Goal: Find specific page/section: Find specific page/section

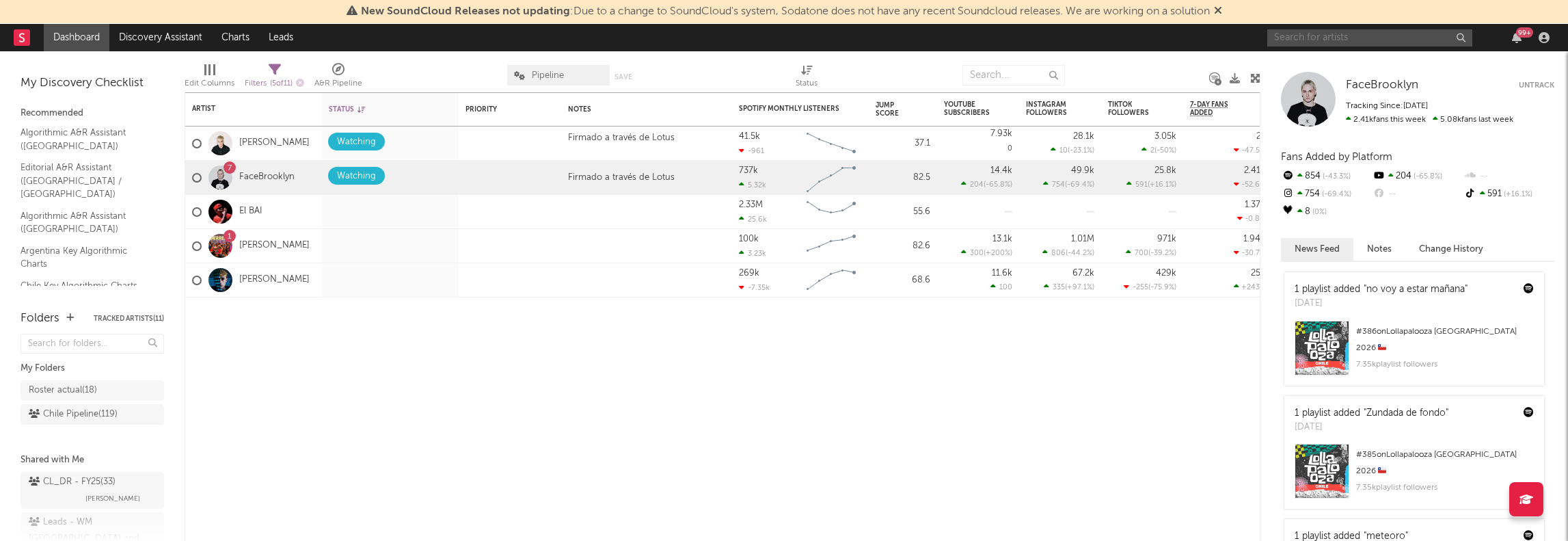
click at [1378, 43] on input "text" at bounding box center [1370, 38] width 205 height 17
click at [1369, 35] on input "tokio vvs" at bounding box center [1370, 38] width 205 height 17
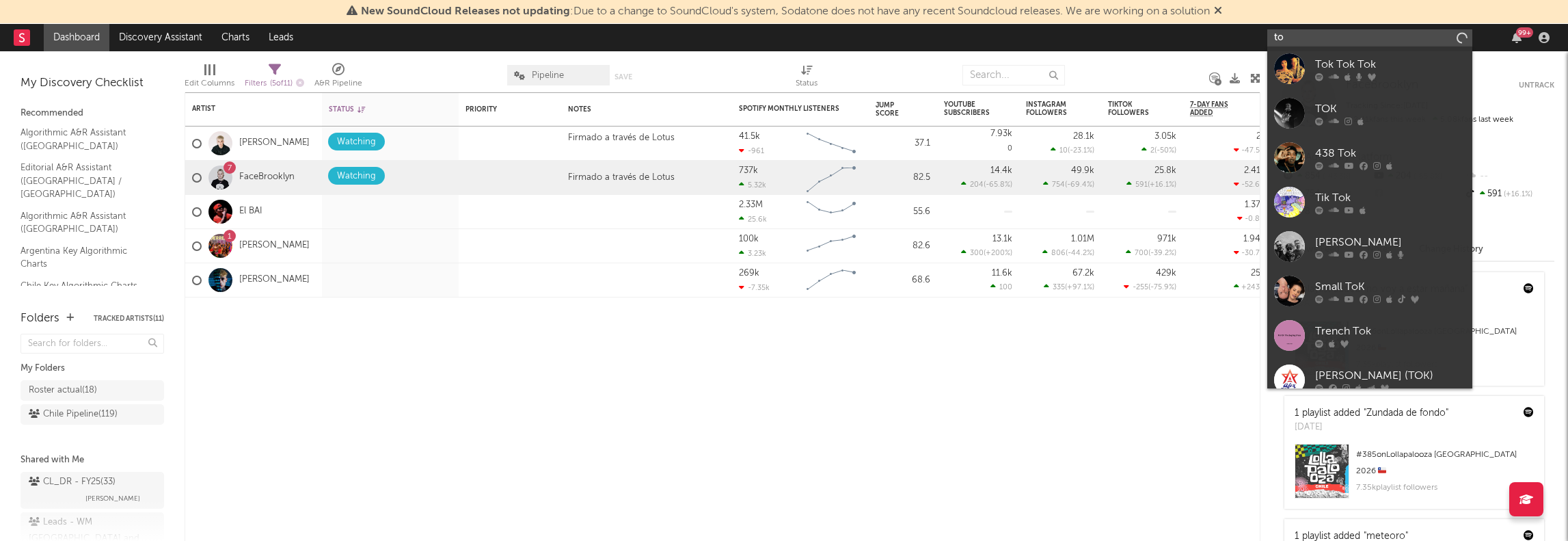
type input "t"
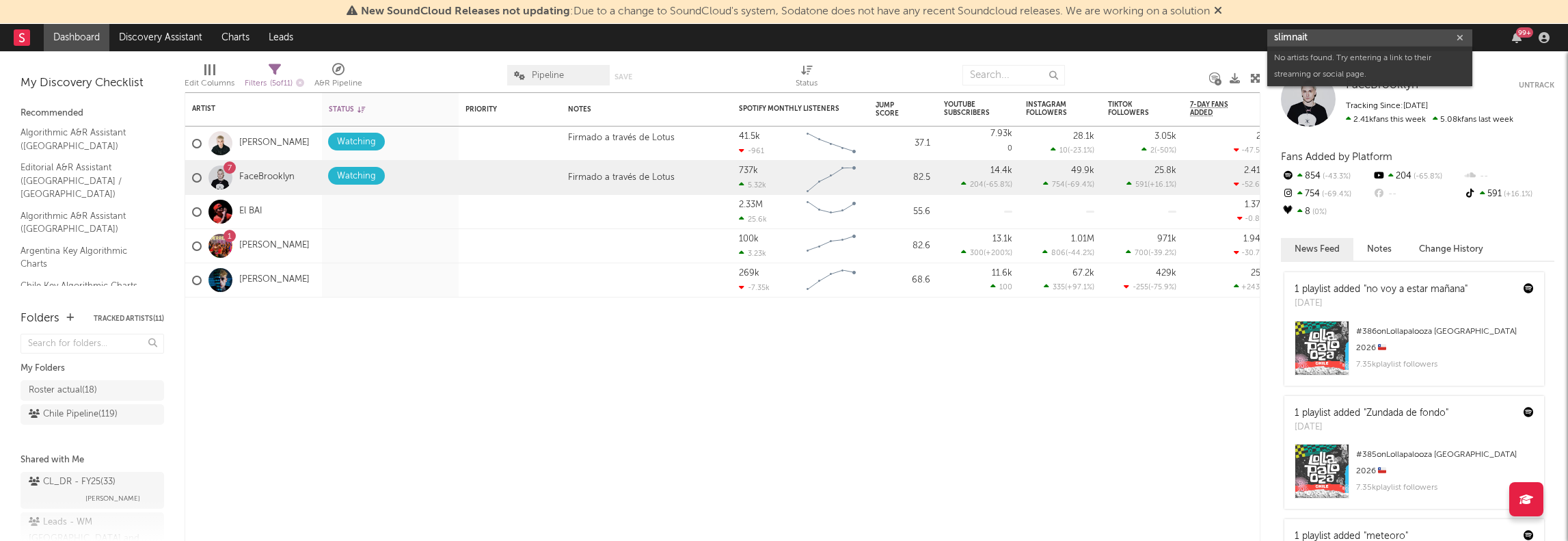
click at [1340, 36] on input "slimnait" at bounding box center [1370, 38] width 205 height 17
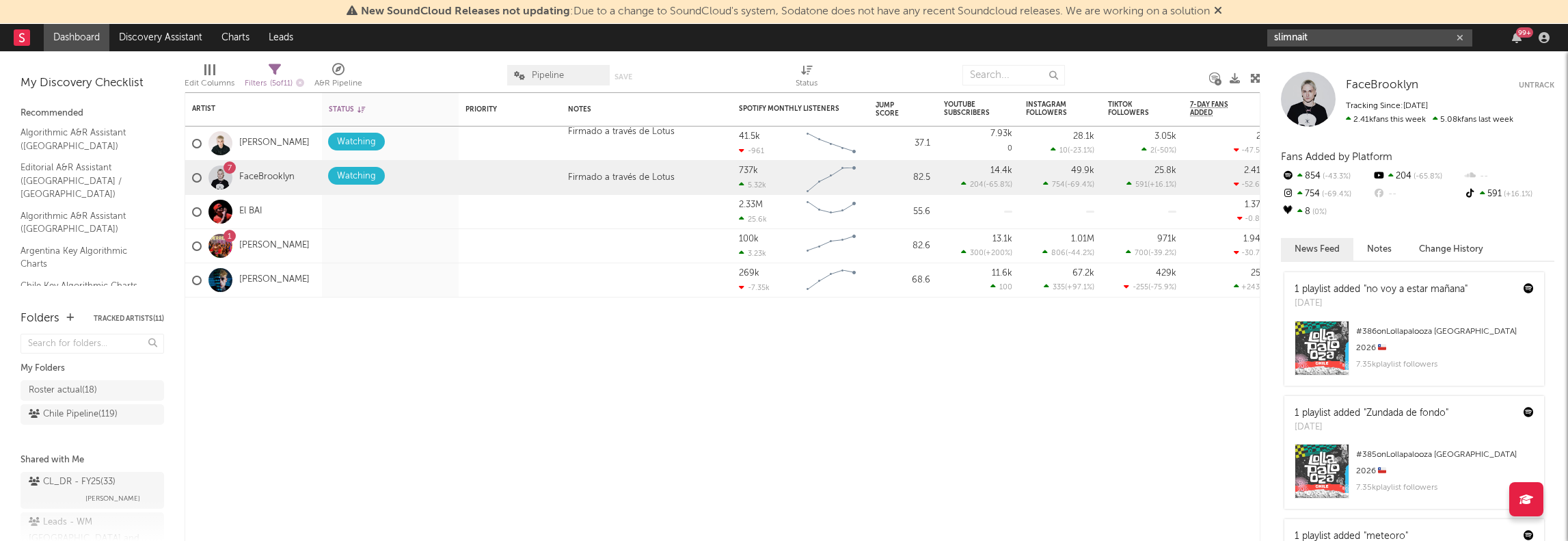
type input "slimnait"
click at [831, 421] on div "Artist Notifications Status Edit settings for Status Priority Edit settings for…" at bounding box center [722, 317] width 1076 height 448
click at [1457, 38] on icon "button" at bounding box center [1460, 38] width 6 height 9
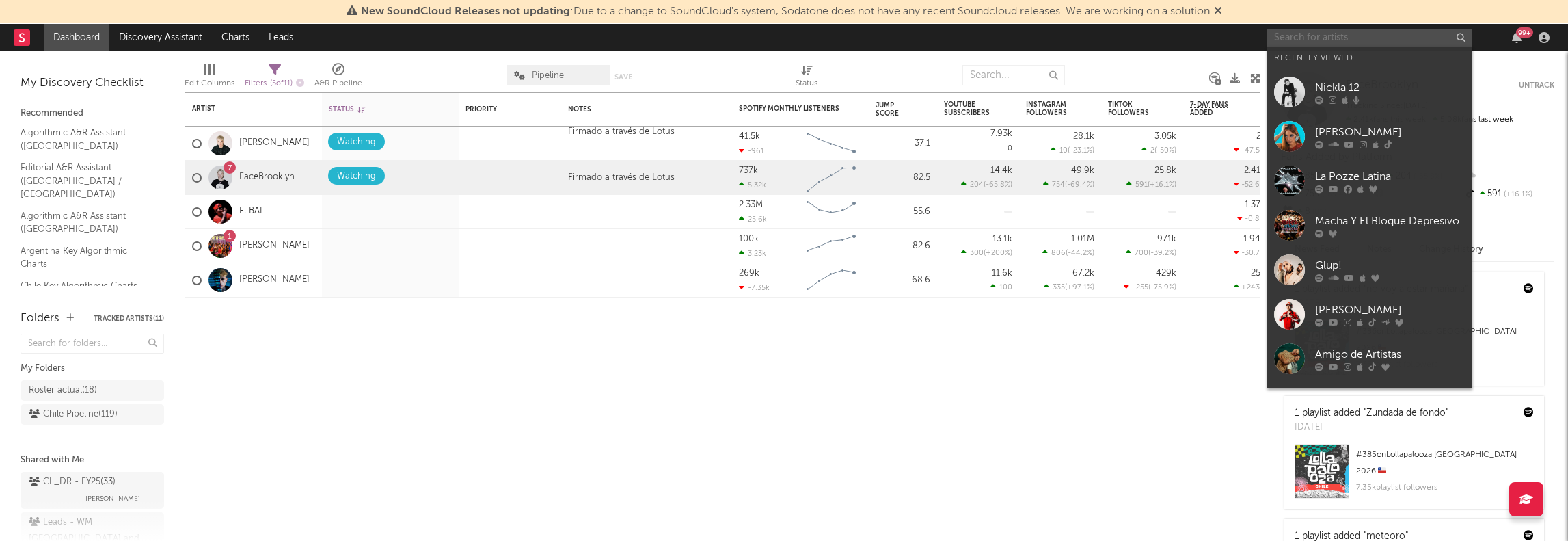
click at [1316, 42] on input "text" at bounding box center [1370, 38] width 205 height 17
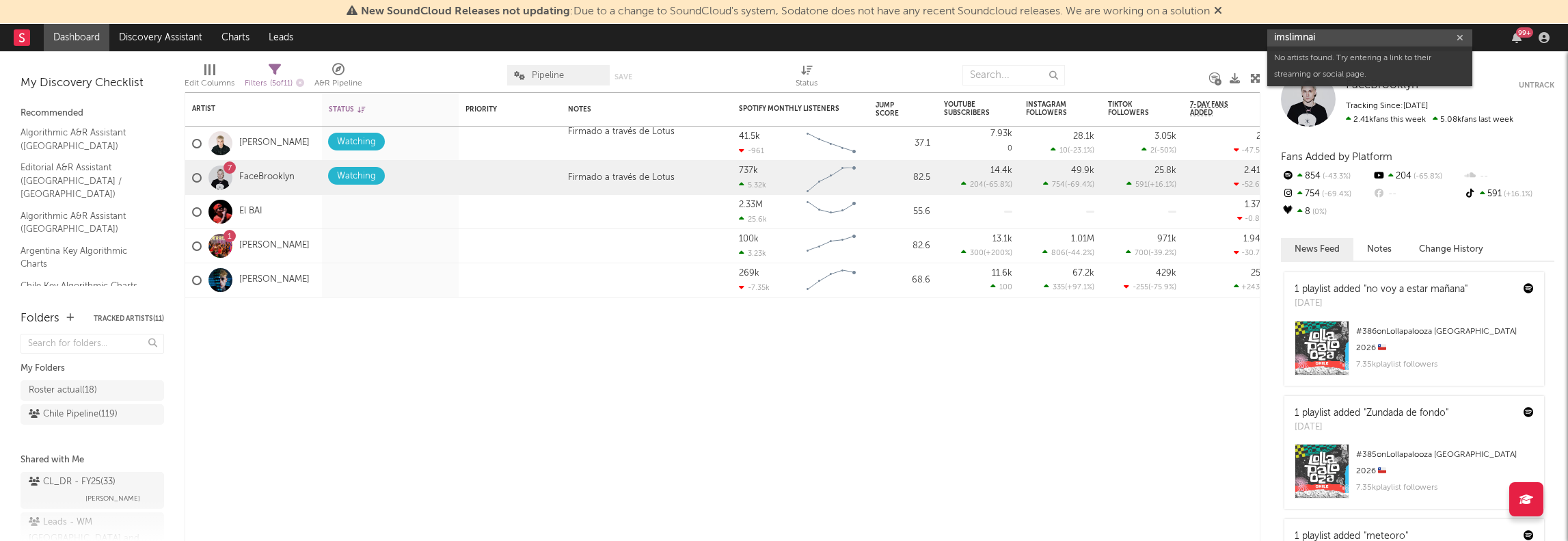
type input "imslimnait"
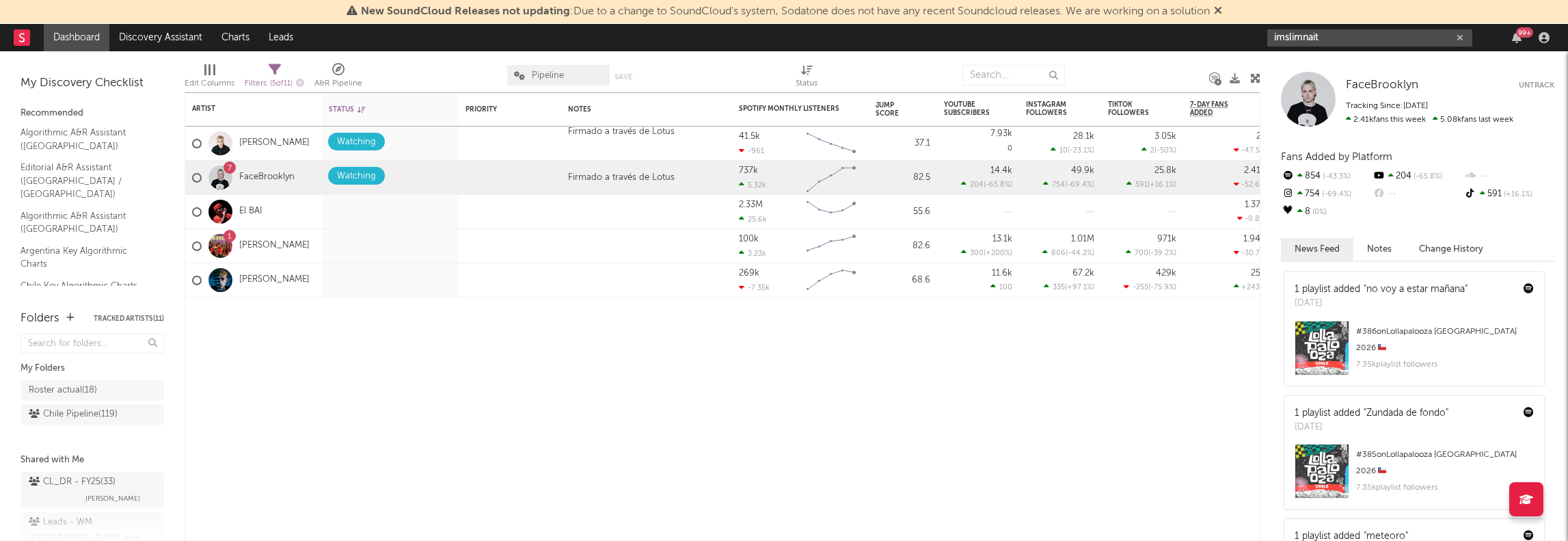
click at [1461, 38] on icon "button" at bounding box center [1460, 38] width 6 height 9
click at [1299, 39] on input "text" at bounding box center [1370, 38] width 205 height 17
type input "slimnait"
click at [1069, 425] on div "Artist Notifications Status Edit settings for Status Priority Edit settings for…" at bounding box center [722, 317] width 1076 height 448
click at [67, 36] on link "Dashboard" at bounding box center [76, 38] width 66 height 28
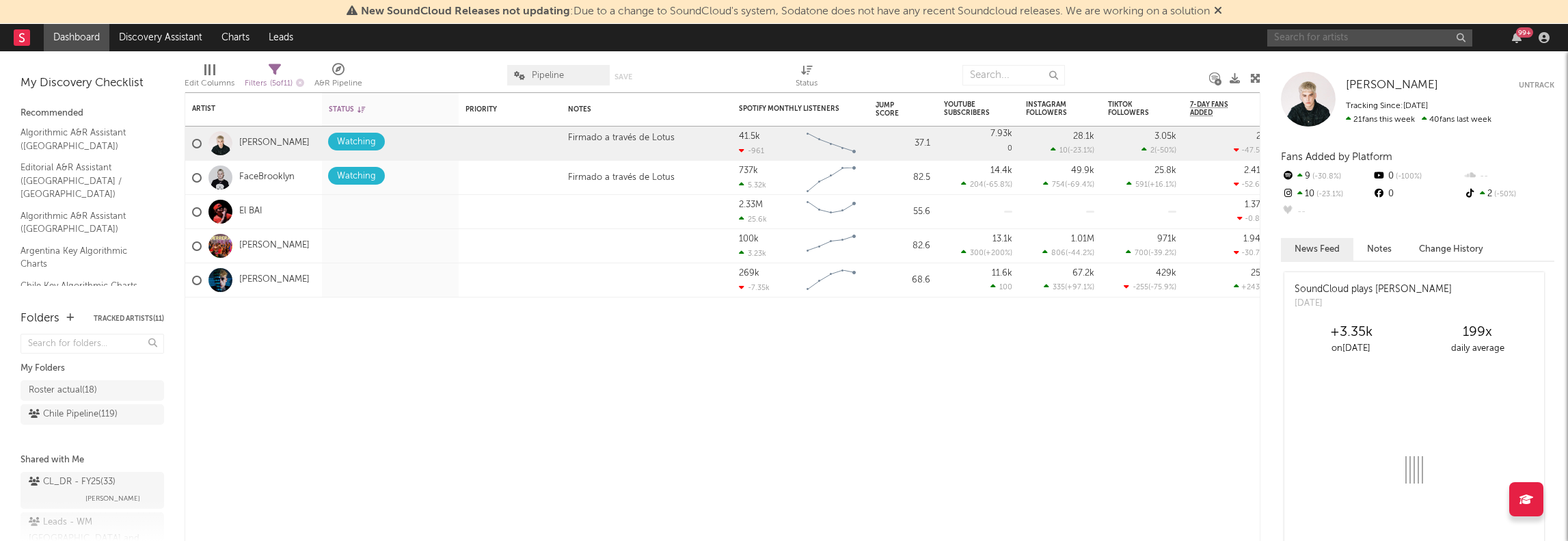
click at [1308, 37] on input "text" at bounding box center [1370, 38] width 205 height 17
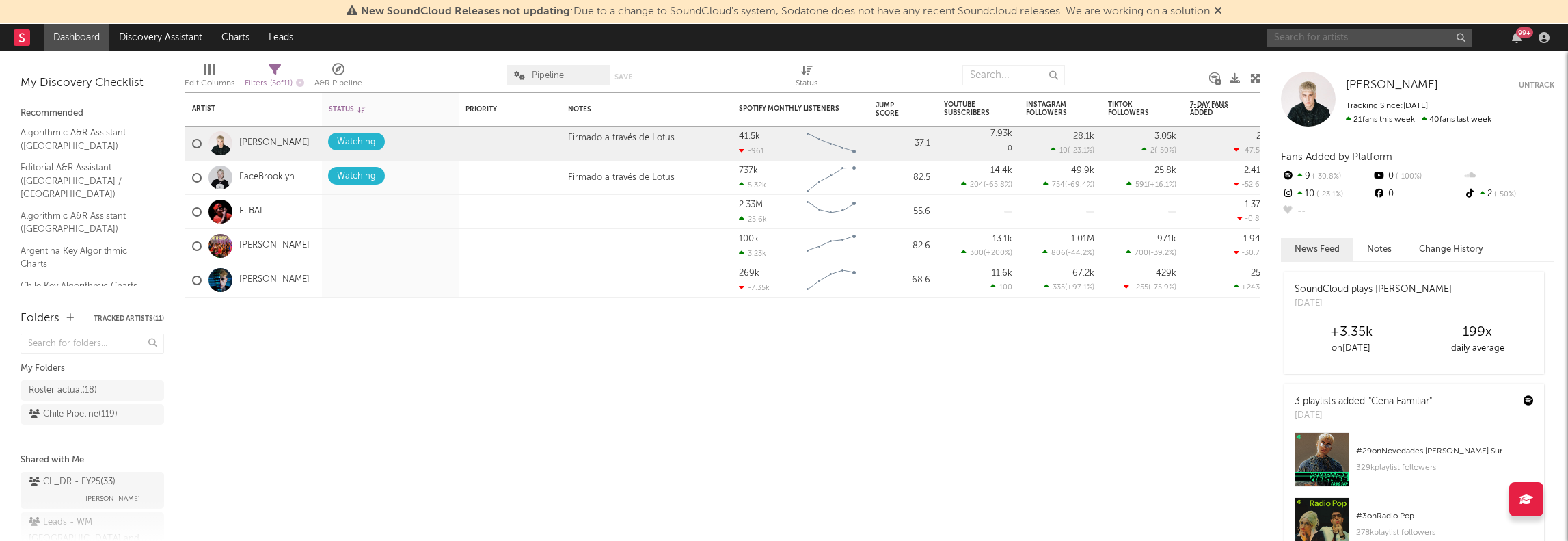
click at [1305, 36] on input "text" at bounding box center [1370, 38] width 205 height 17
drag, startPoint x: 1323, startPoint y: 40, endPoint x: 1256, endPoint y: 39, distance: 67.0
click at [1256, 39] on nav "Dashboard Discovery Assistant Charts Leads slimnait 99 +" at bounding box center [784, 38] width 1568 height 28
click at [1349, 43] on input "troy" at bounding box center [1370, 38] width 205 height 17
drag, startPoint x: 1334, startPoint y: 43, endPoint x: 1269, endPoint y: 42, distance: 65.0
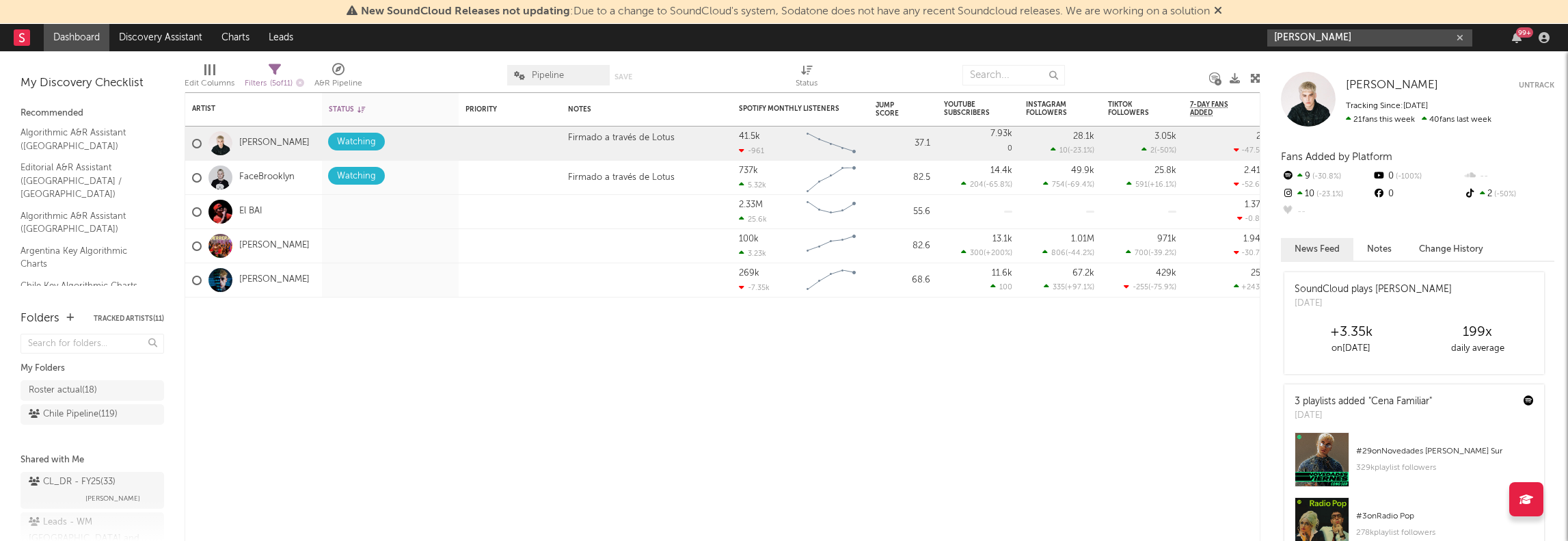
click at [1269, 42] on input "troy" at bounding box center [1370, 38] width 205 height 17
type input "BSZJ"
